Goal: Task Accomplishment & Management: Use online tool/utility

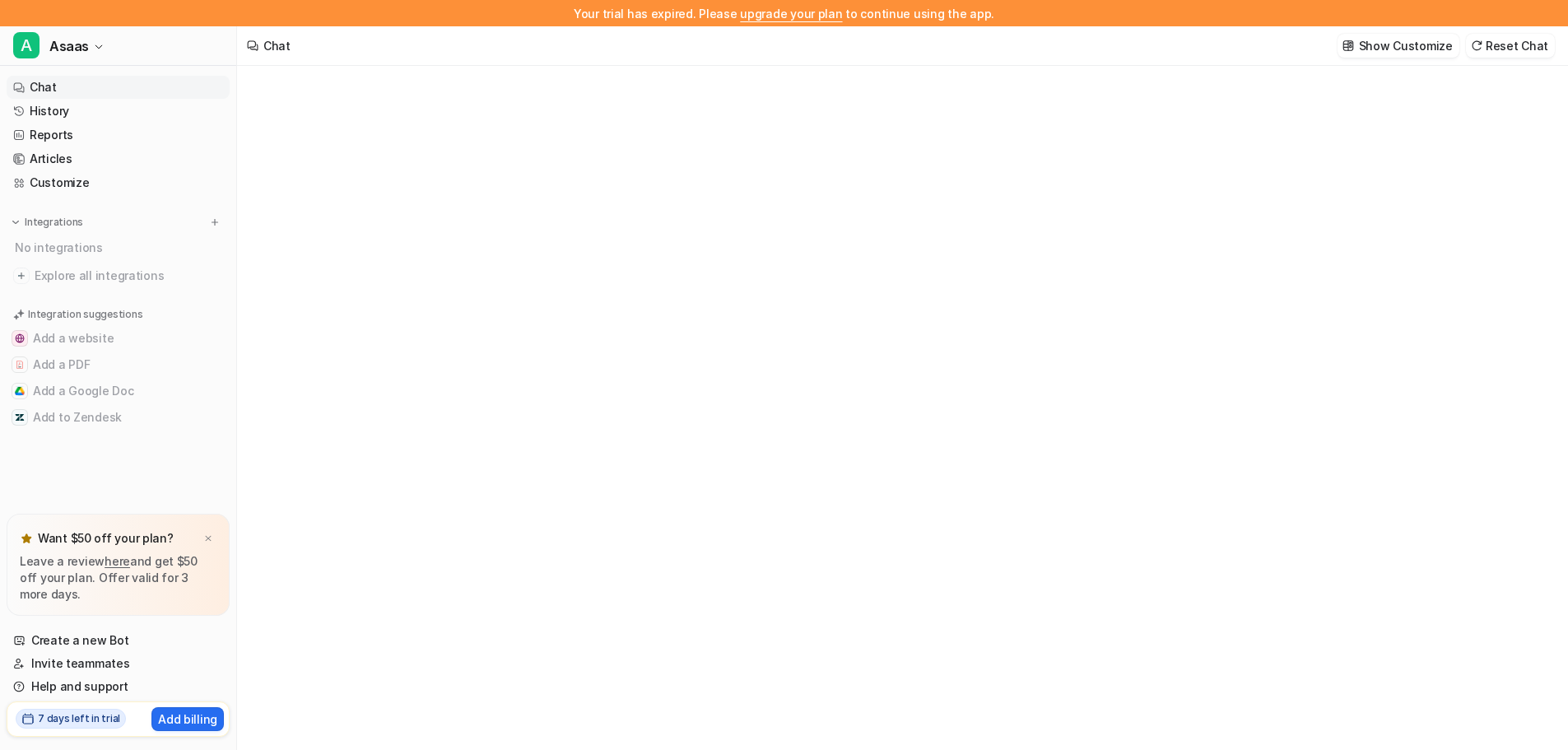
type textarea "**********"
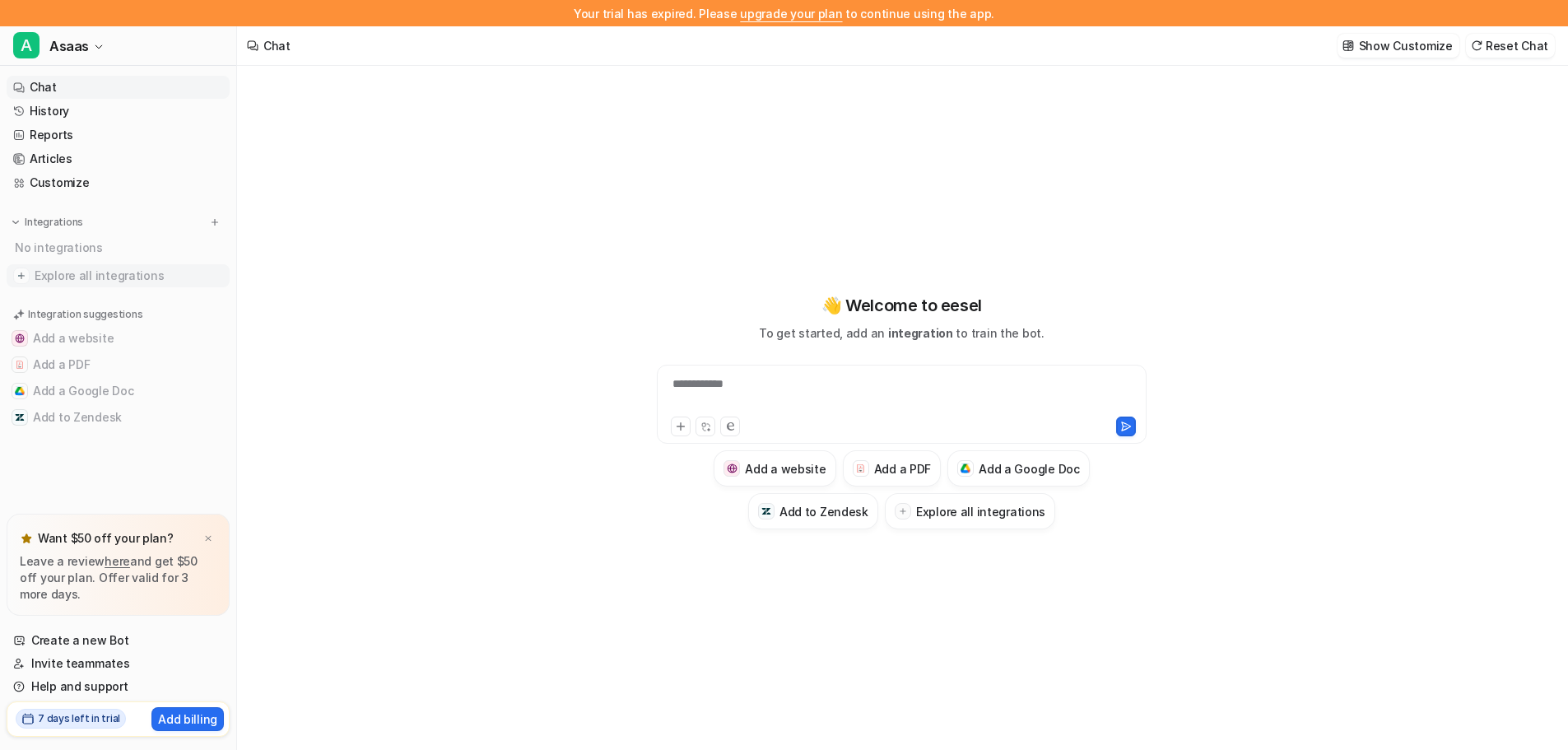
click at [62, 273] on span "Explore all integrations" at bounding box center [128, 276] width 189 height 26
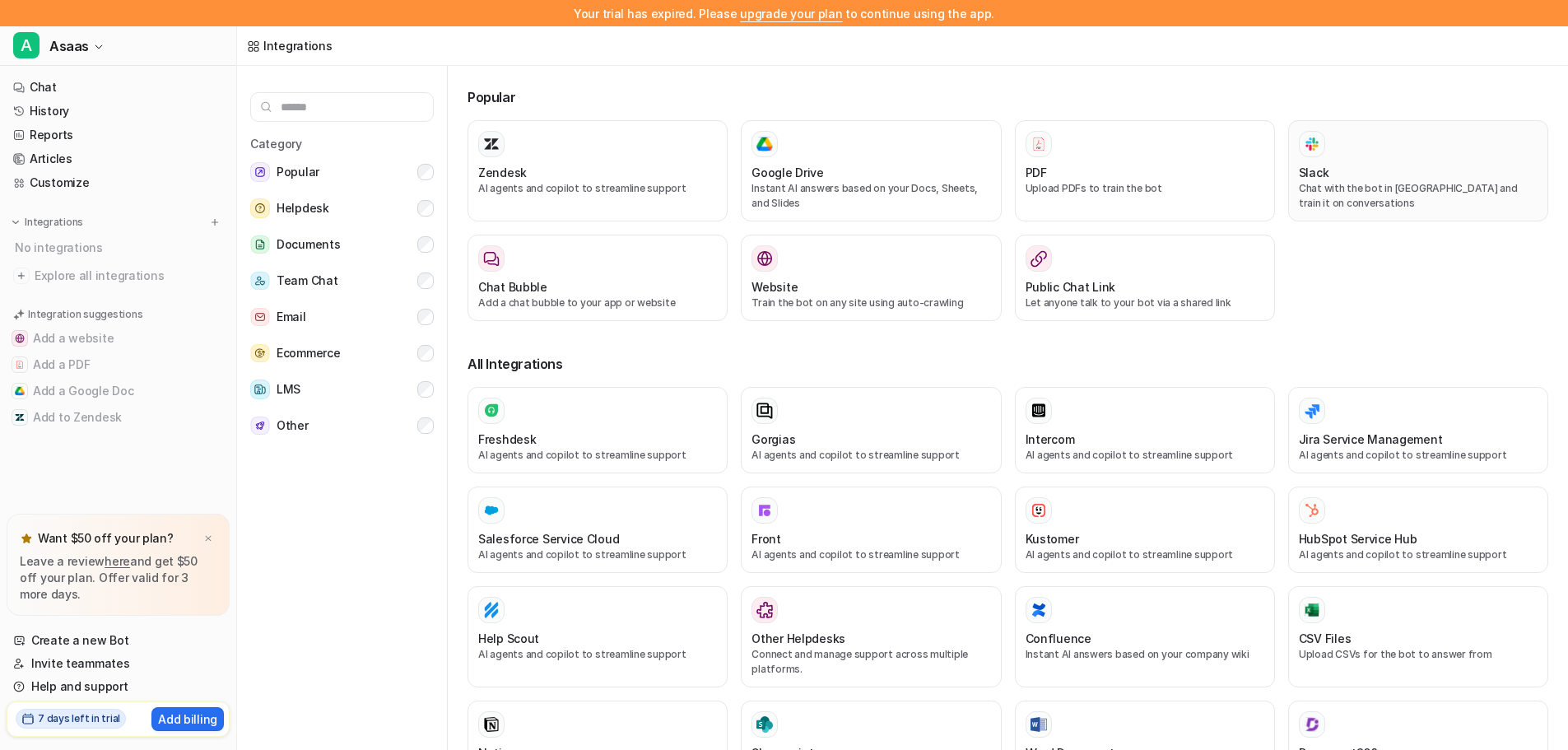
click at [1418, 160] on div "Slack Chat with the bot in [GEOGRAPHIC_DATA] and train it on conversations" at bounding box center [1418, 171] width 238 height 80
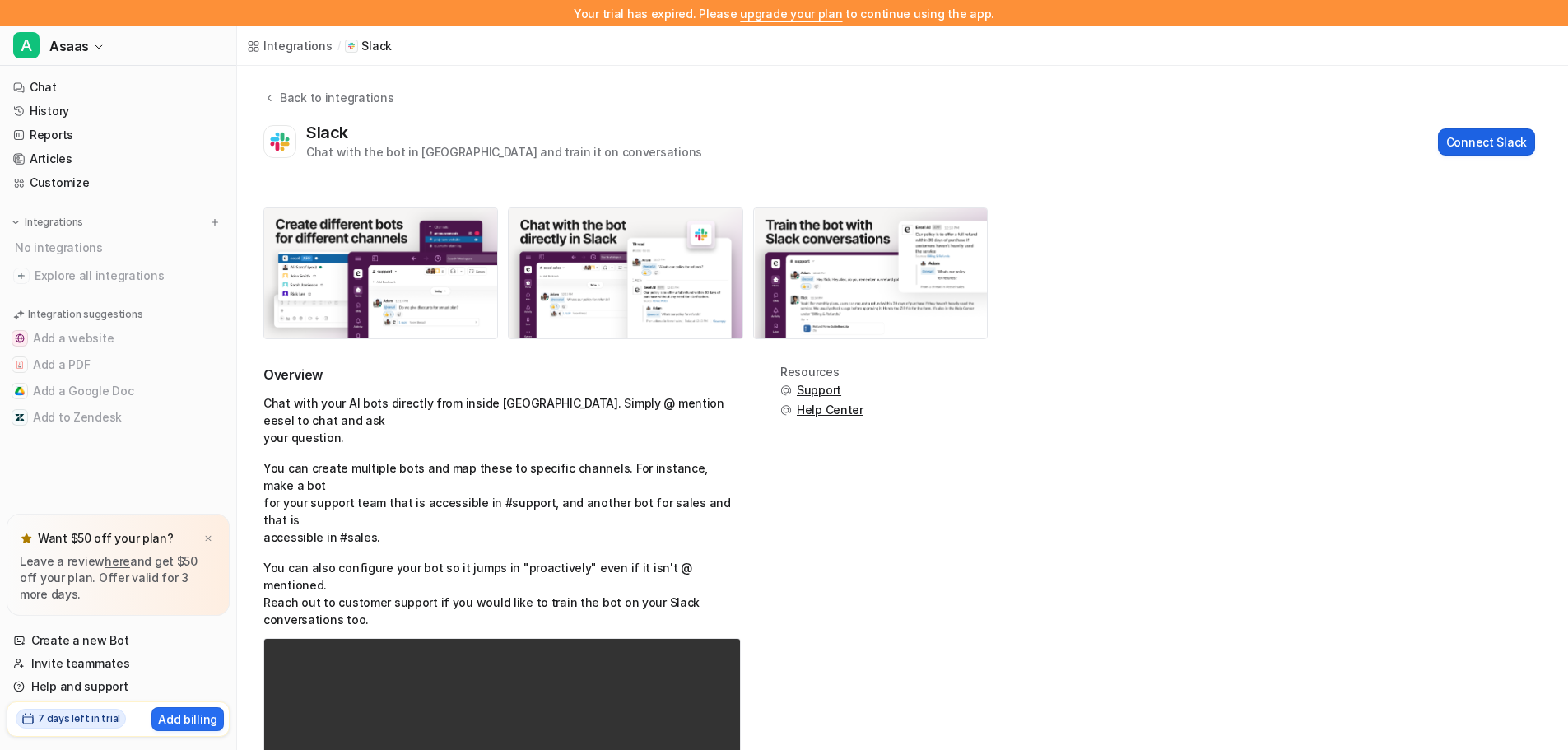
click at [1506, 143] on button "Connect Slack" at bounding box center [1487, 142] width 98 height 27
